Goal: Task Accomplishment & Management: Complete application form

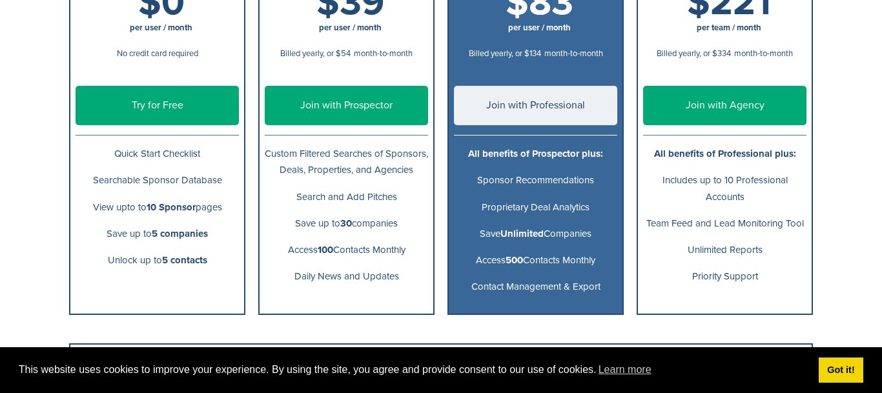
scroll to position [287, 0]
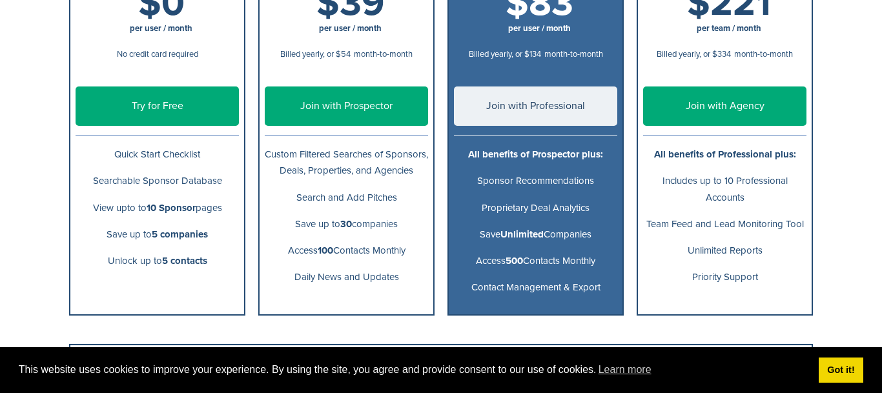
click at [147, 103] on link "Try for Free" at bounding box center [157, 106] width 163 height 39
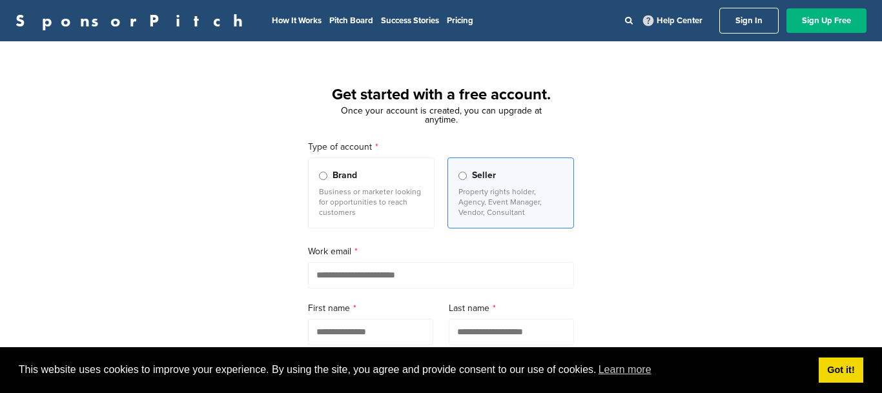
click at [826, 25] on link "Sign Up Free" at bounding box center [827, 20] width 80 height 25
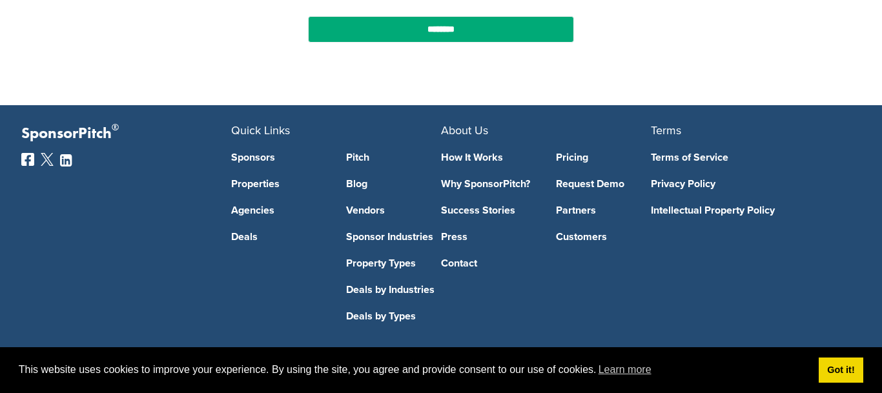
scroll to position [562, 0]
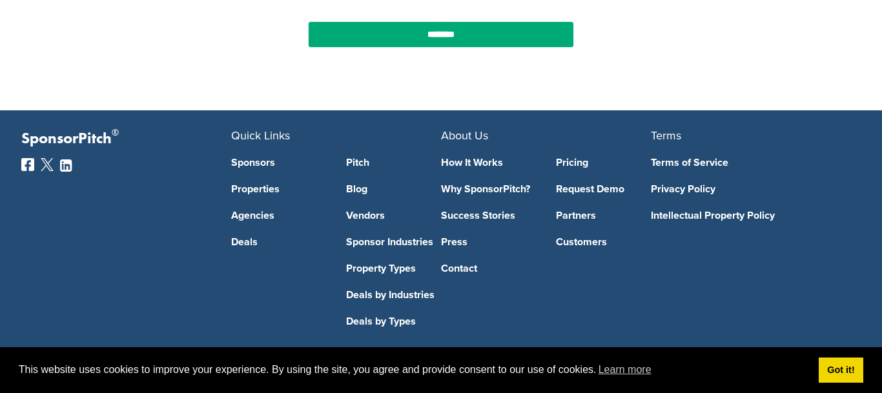
click at [470, 274] on link "Contact" at bounding box center [489, 268] width 96 height 10
click at [474, 273] on link "Contact" at bounding box center [489, 268] width 96 height 10
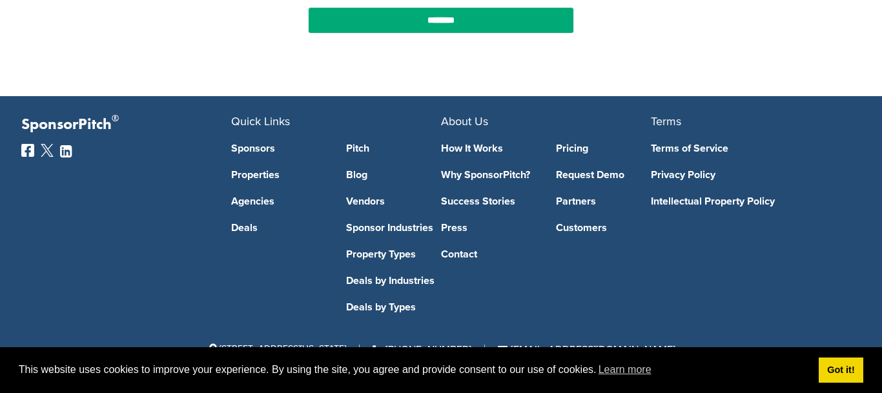
scroll to position [580, 0]
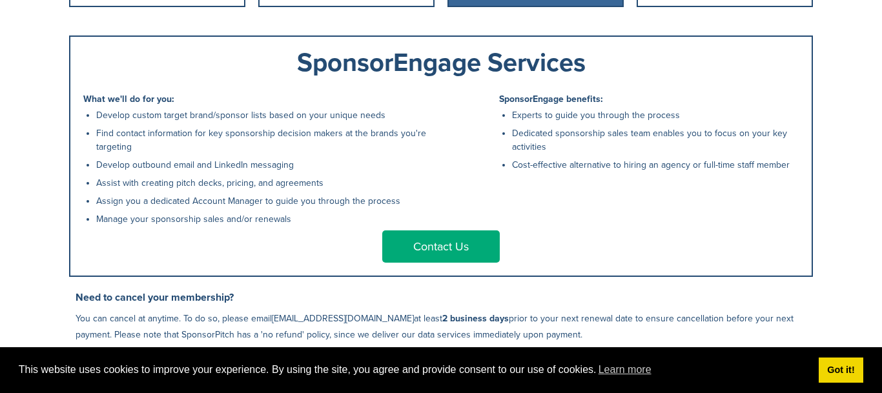
scroll to position [593, 0]
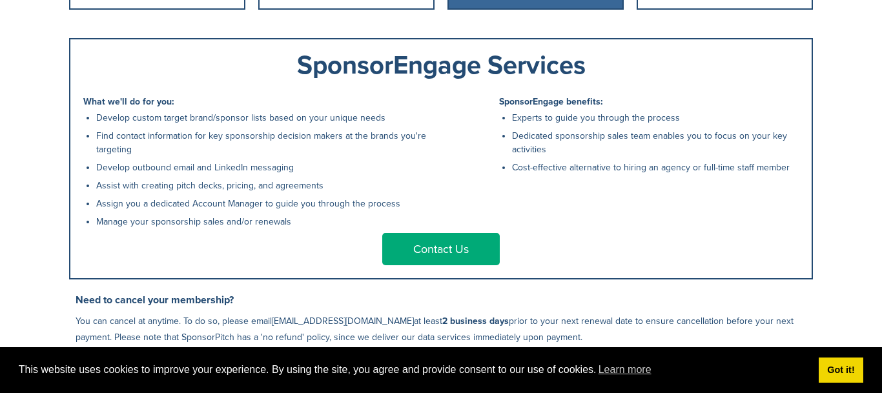
click at [449, 237] on link "Contact Us" at bounding box center [441, 249] width 118 height 32
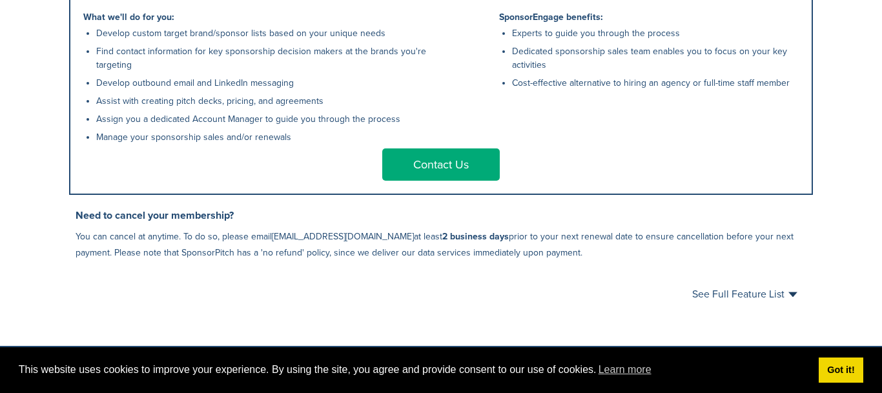
scroll to position [669, 0]
